Goal: Navigation & Orientation: Find specific page/section

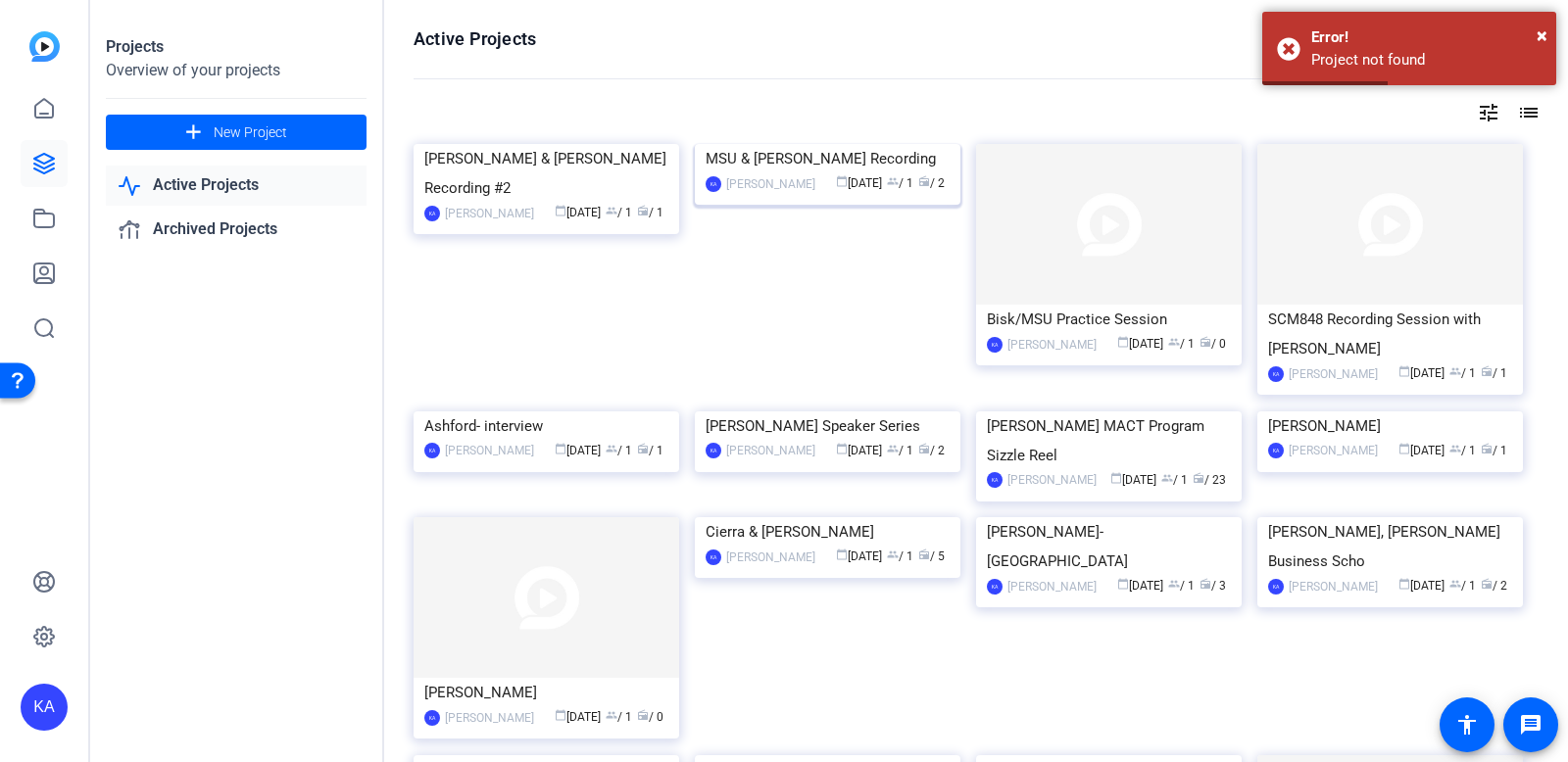
click at [754, 194] on div "[PERSON_NAME]" at bounding box center [770, 184] width 90 height 20
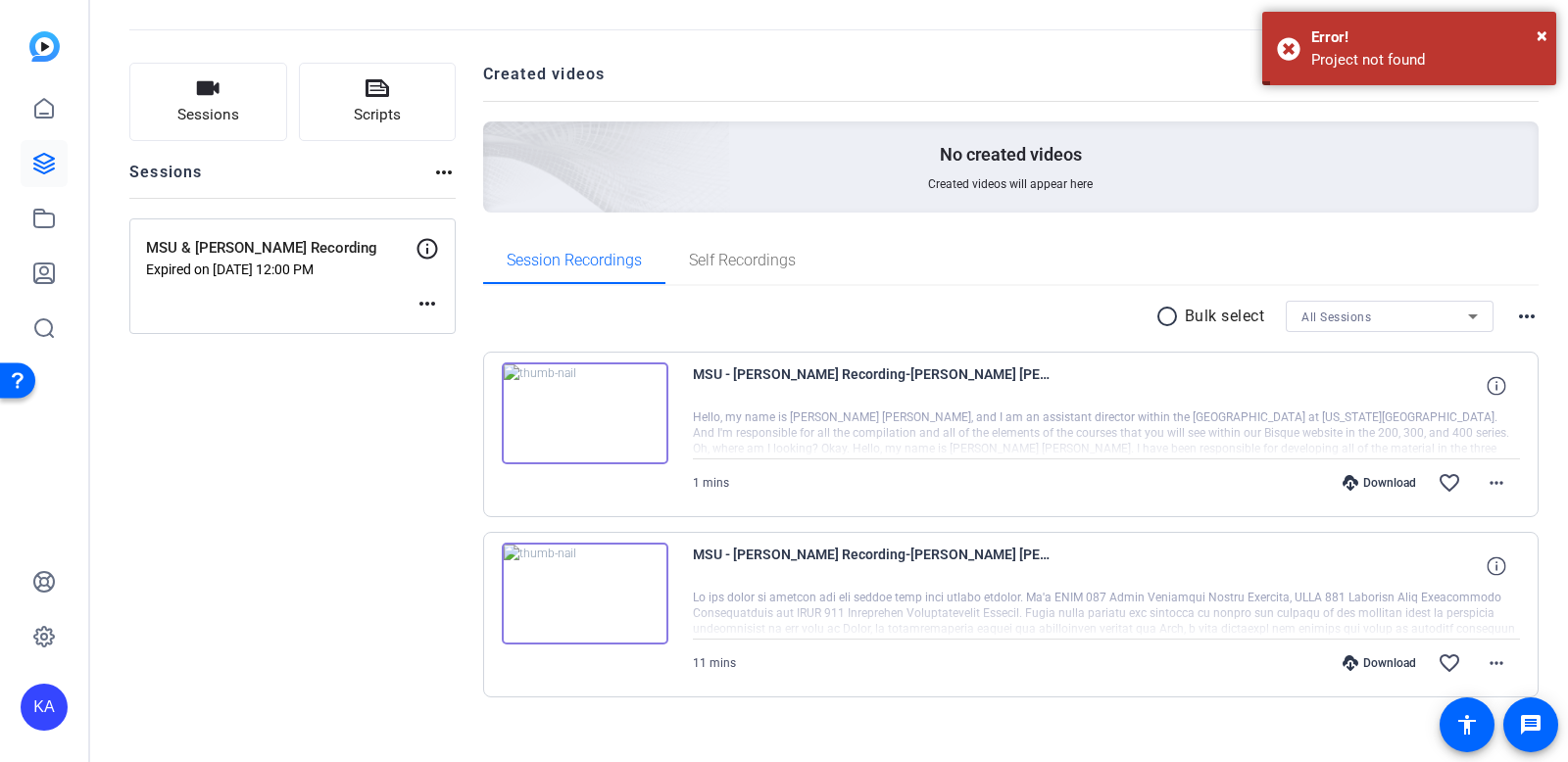
scroll to position [102, 0]
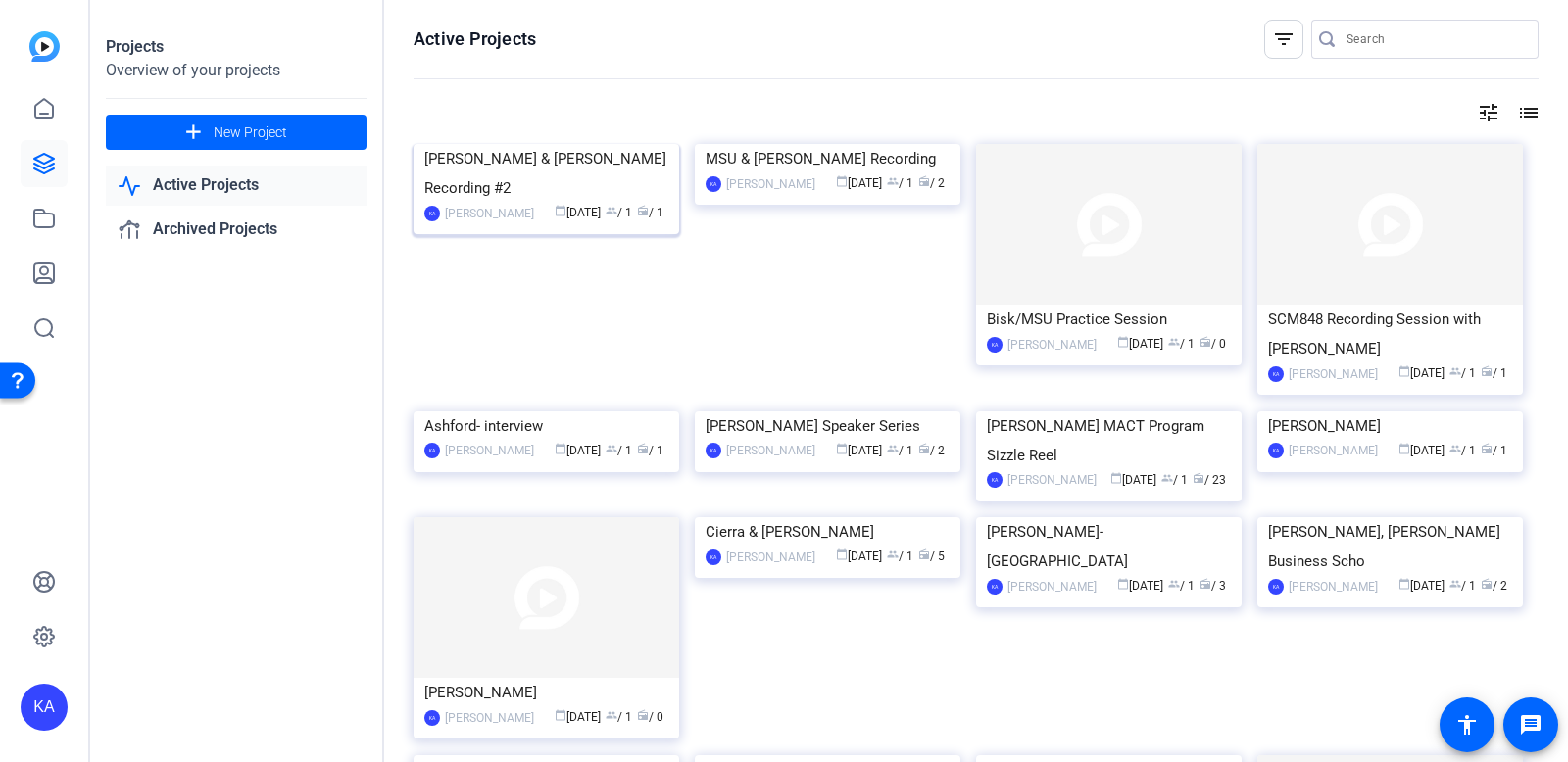
click at [504, 203] on div "[PERSON_NAME] & [PERSON_NAME] Recording #2" at bounding box center [546, 173] width 244 height 59
